Goal: Task Accomplishment & Management: Complete application form

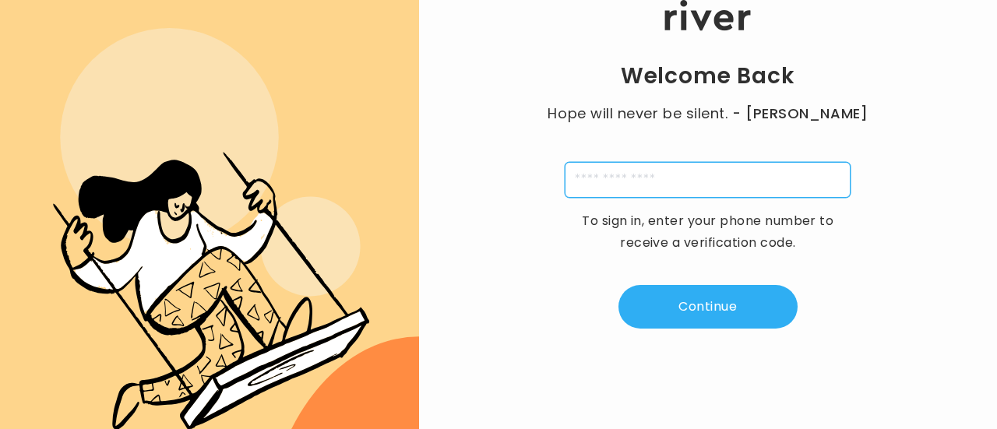
click at [640, 180] on input "tel" at bounding box center [708, 180] width 286 height 36
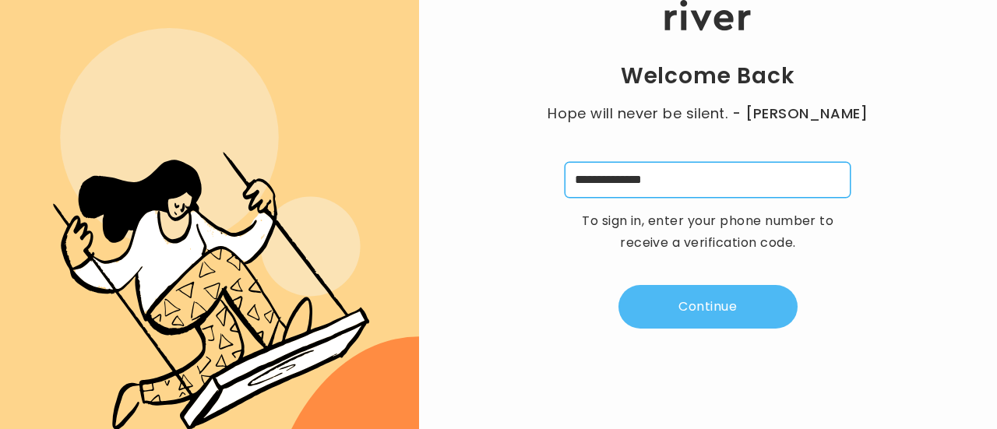
type input "**********"
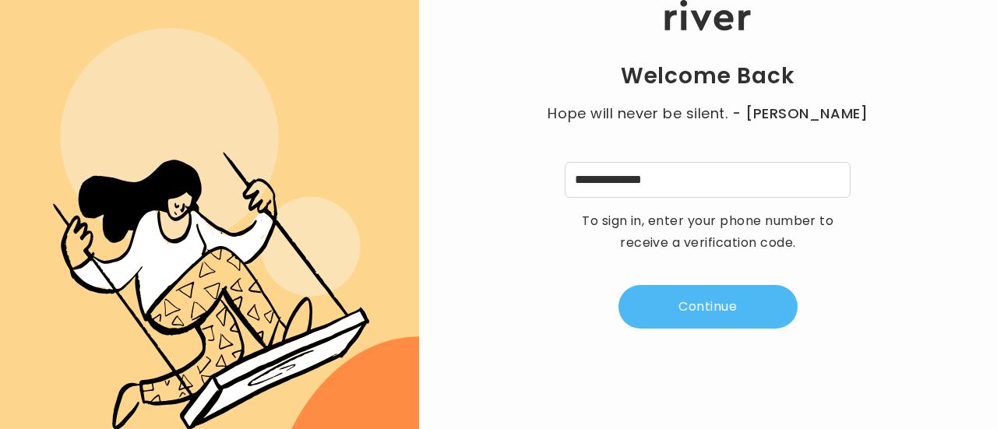
click at [720, 289] on button "Continue" at bounding box center [708, 307] width 179 height 44
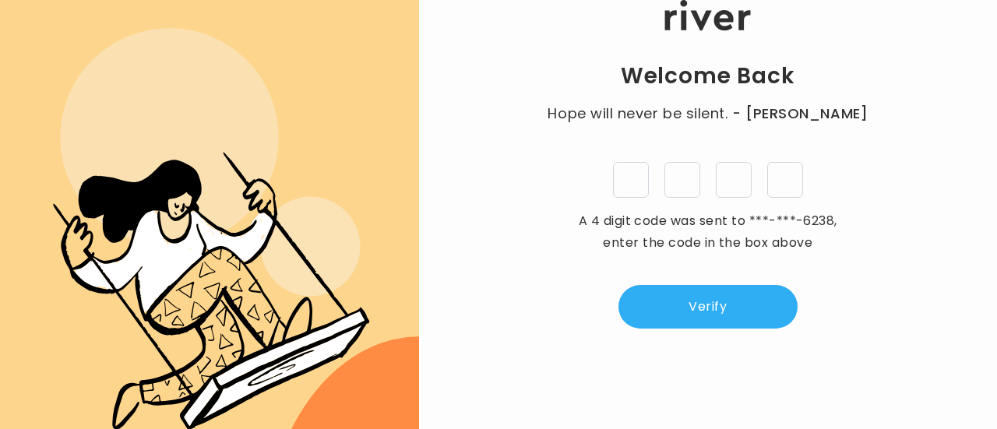
type input "*"
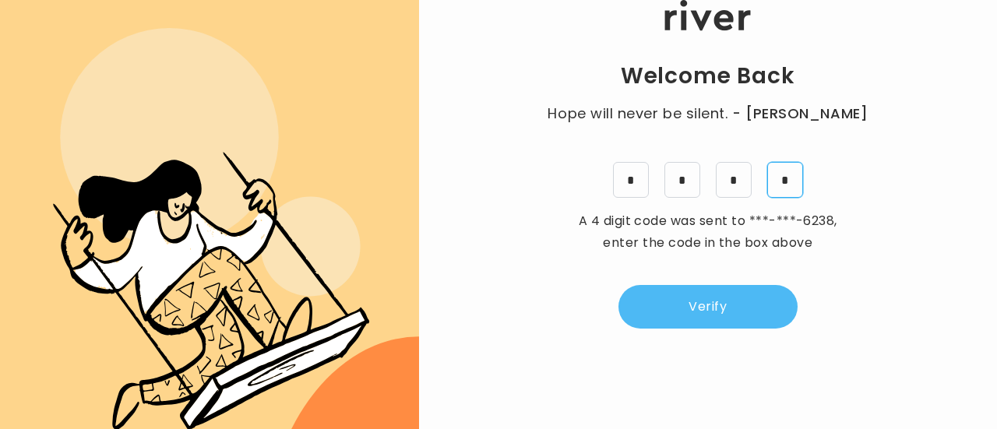
type input "*"
click at [718, 298] on button "Verify" at bounding box center [708, 307] width 179 height 44
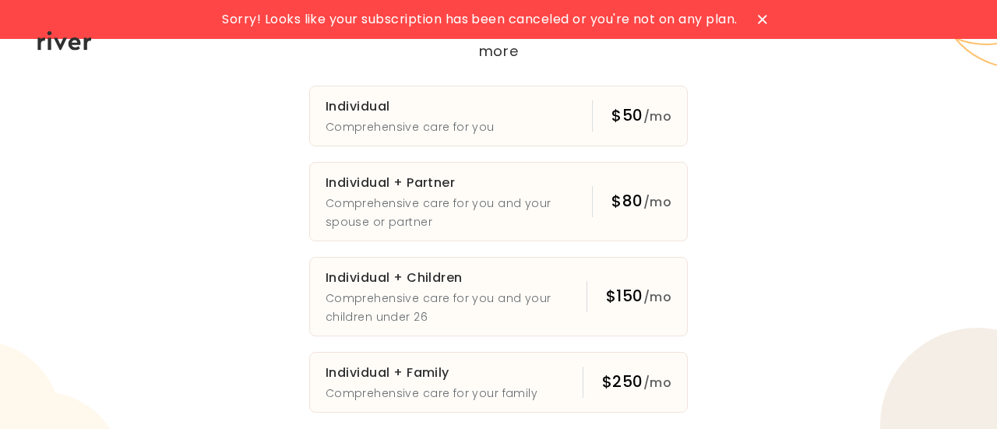
click at [762, 23] on icon at bounding box center [762, 19] width 9 height 9
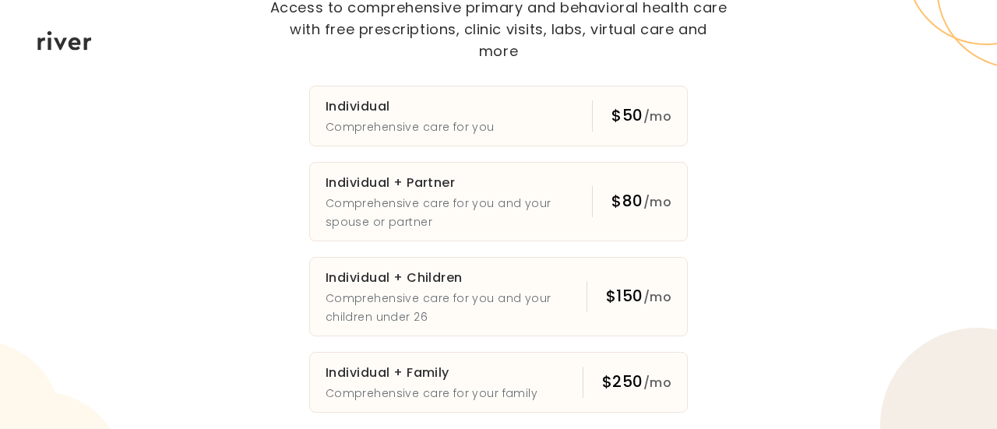
click at [62, 41] on icon at bounding box center [64, 40] width 55 height 19
